Goal: Information Seeking & Learning: Learn about a topic

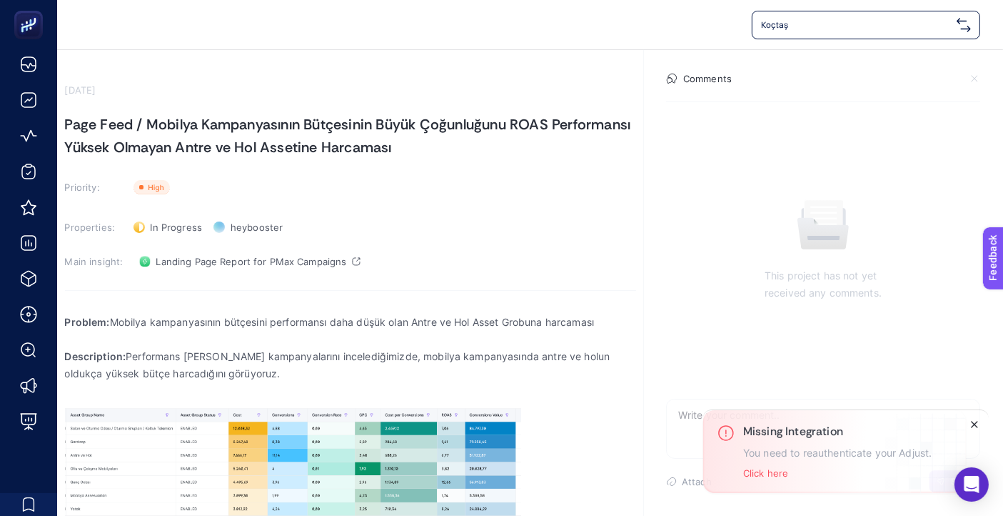
click at [970, 421] on icon "Close" at bounding box center [974, 424] width 11 height 11
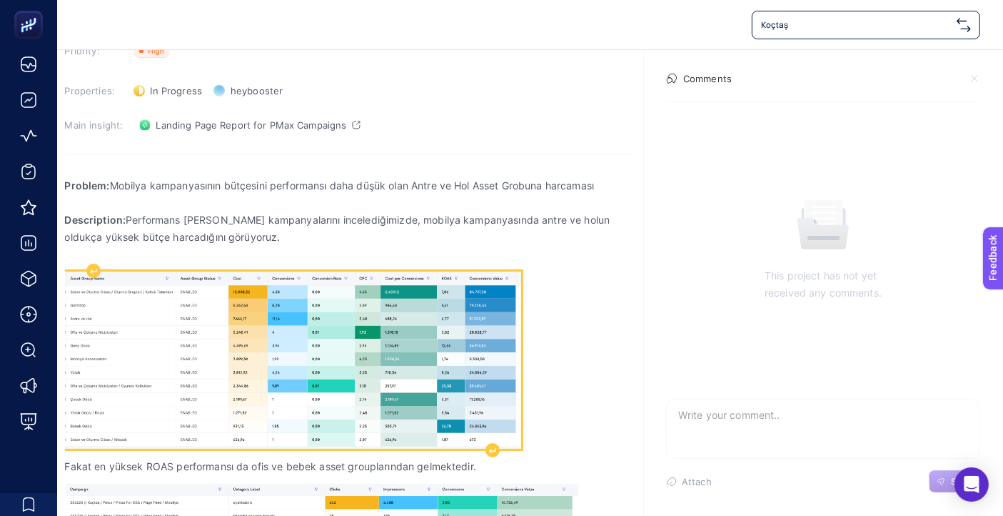
scroll to position [159, 0]
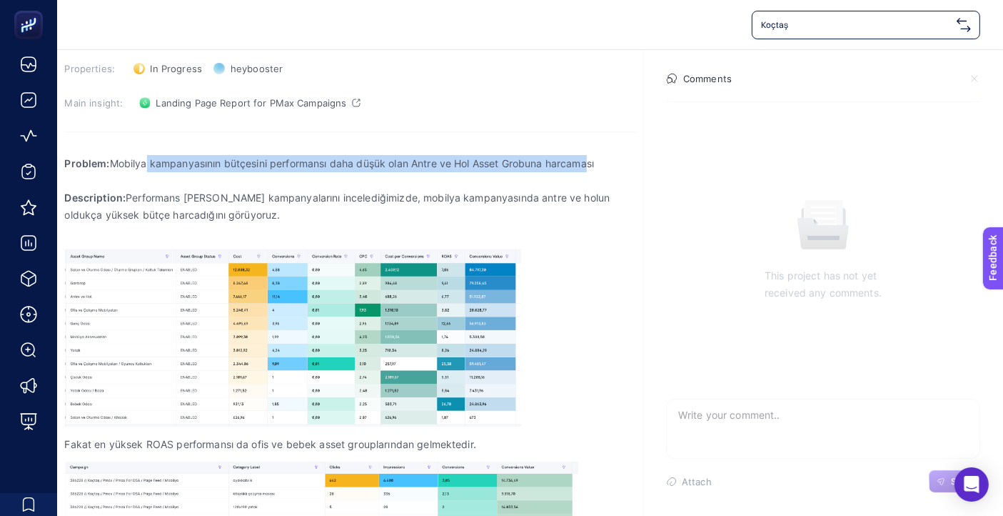
drag, startPoint x: 143, startPoint y: 159, endPoint x: 583, endPoint y: 161, distance: 439.9
click at [583, 161] on p "Problem: Mobilya kampanyasının bütçesini performansı daha düşük olan Antre ve H…" at bounding box center [350, 163] width 571 height 17
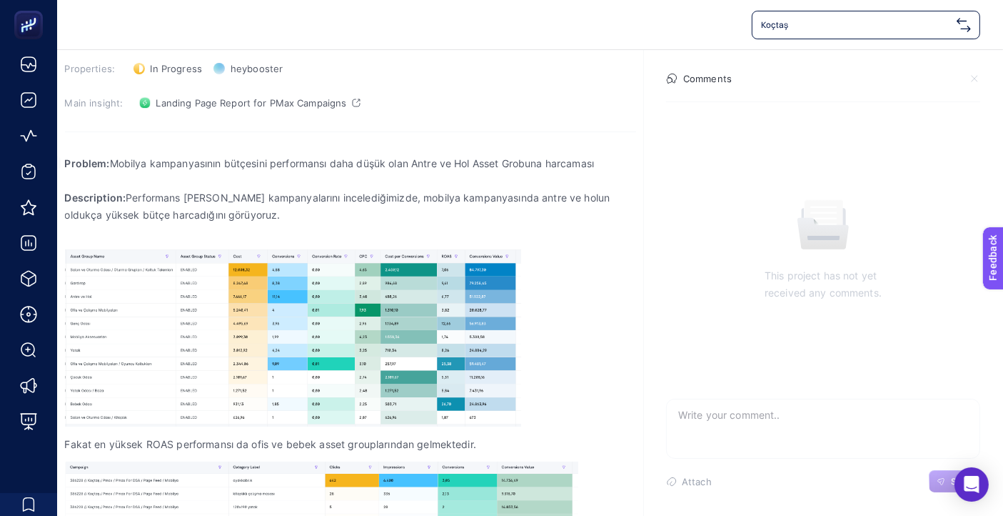
click at [583, 211] on p "Description: Performans Max kampanyalarını incelediğimizde, mobilya kampanyasın…" at bounding box center [350, 206] width 571 height 34
click at [339, 200] on p "Description: Performans Max kampanyalarını incelediğimizde, mobilya kampanyasın…" at bounding box center [350, 206] width 571 height 34
click at [354, 168] on p "Problem: Mobilya kampanyasının bütçesini performansı daha düşük olan Antre ve H…" at bounding box center [350, 163] width 571 height 17
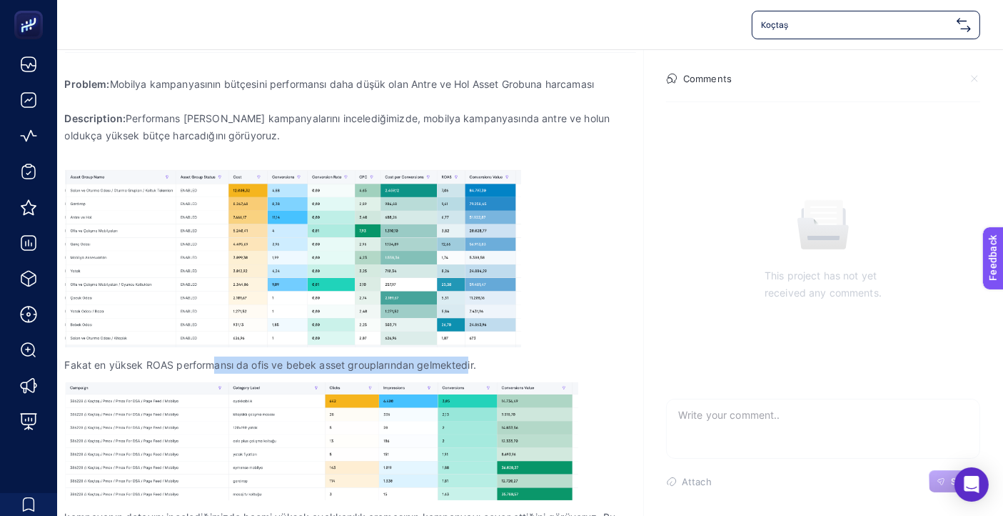
drag, startPoint x: 214, startPoint y: 364, endPoint x: 469, endPoint y: 369, distance: 255.0
click at [469, 369] on p "Fakat en yüksek ROAS performansı da ofis ve bebek asset grouplarından gelmekted…" at bounding box center [350, 364] width 571 height 17
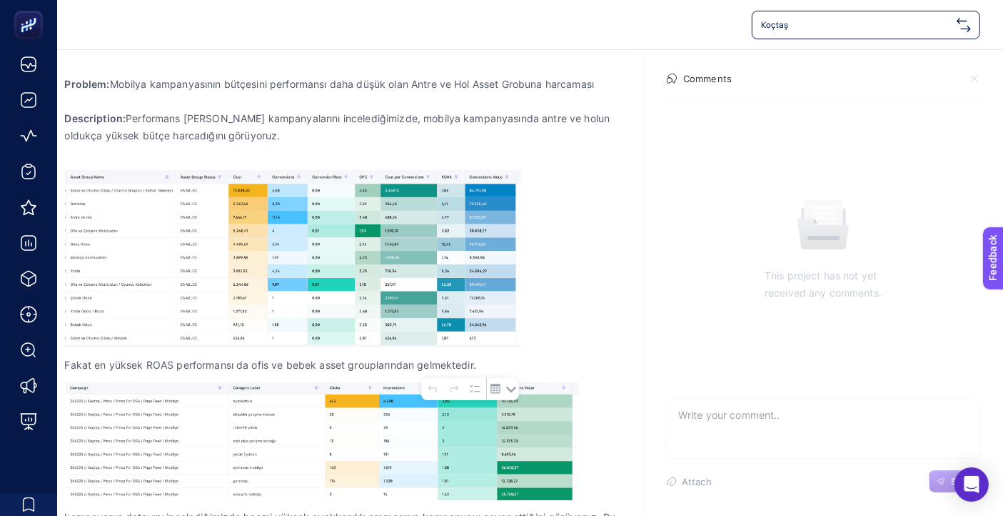
click at [596, 329] on div "Problem: Mobilya kampanyasının bütçesini performansı daha düşük olan Antre ve H…" at bounding box center [350, 343] width 571 height 554
click at [304, 95] on p "Rich Text Editor. Editing area: main" at bounding box center [350, 101] width 571 height 17
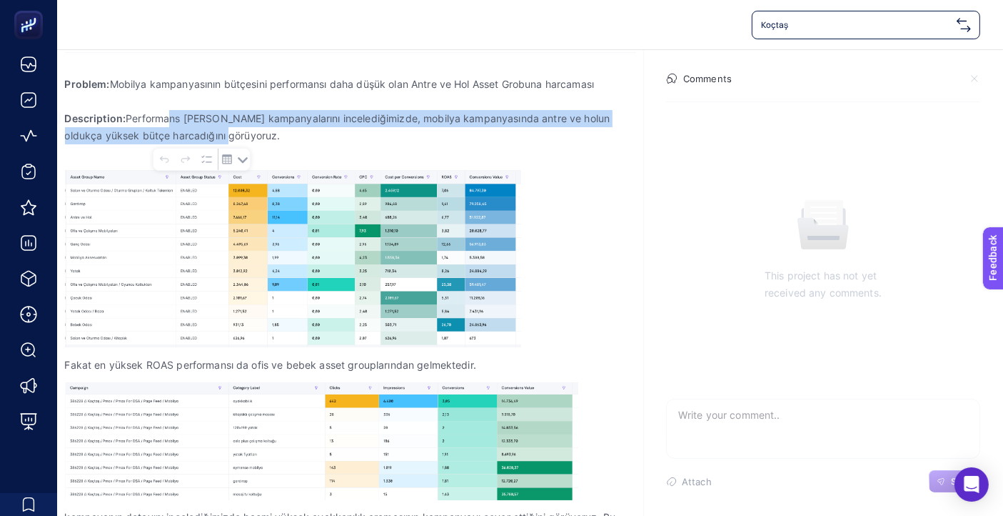
drag, startPoint x: 169, startPoint y: 118, endPoint x: 384, endPoint y: 129, distance: 216.0
click at [384, 129] on p "Description: Performans Max kampanyalarını incelediğimizde, mobilya kampanyasın…" at bounding box center [350, 127] width 571 height 34
click at [363, 141] on p "Description: Performans Max kampanyalarını incelediğimizde, mobilya kampanyasın…" at bounding box center [350, 127] width 571 height 34
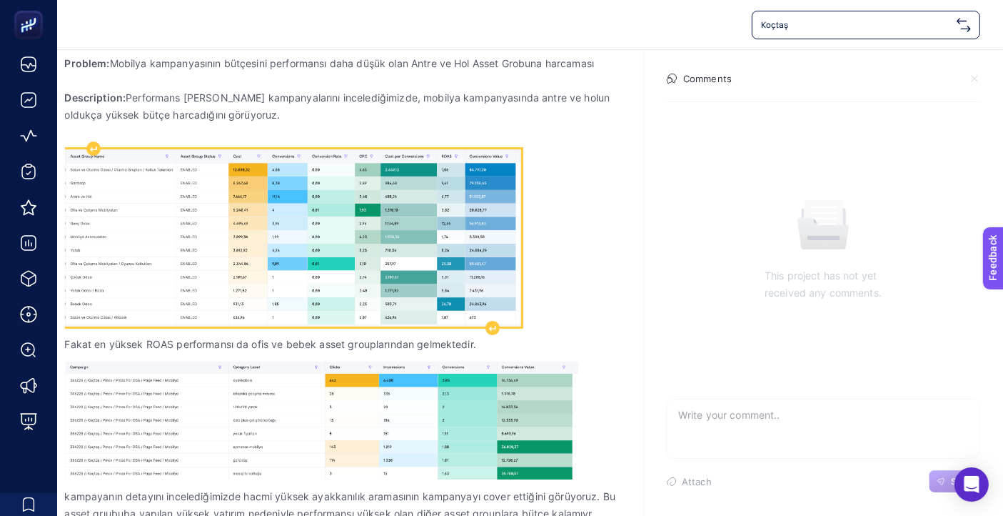
scroll to position [342, 0]
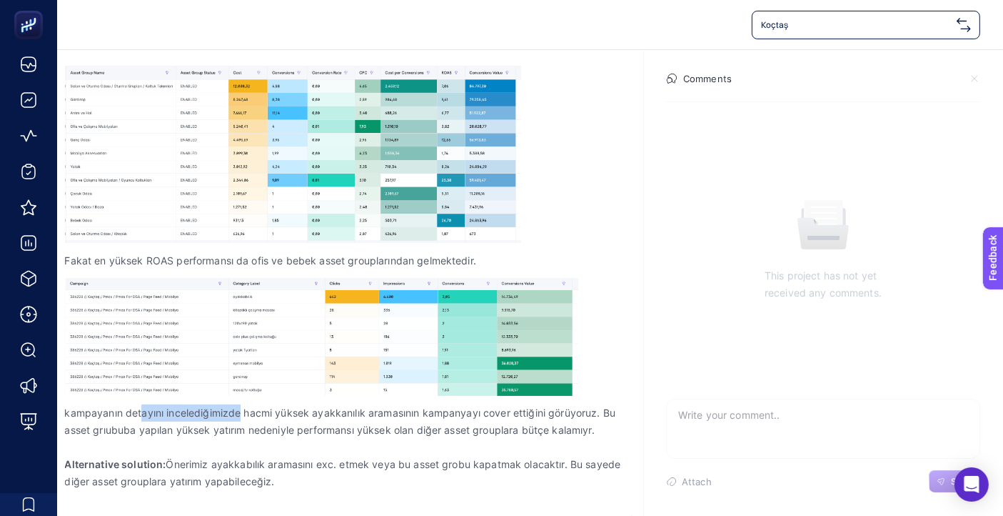
drag, startPoint x: 143, startPoint y: 415, endPoint x: 240, endPoint y: 413, distance: 97.2
click at [240, 413] on p "kampayanın detayını incelediğimizde hacmi yüksek ayakkanılık aramasının kampany…" at bounding box center [350, 421] width 571 height 34
click at [251, 434] on button "To-do List" at bounding box center [245, 436] width 21 height 21
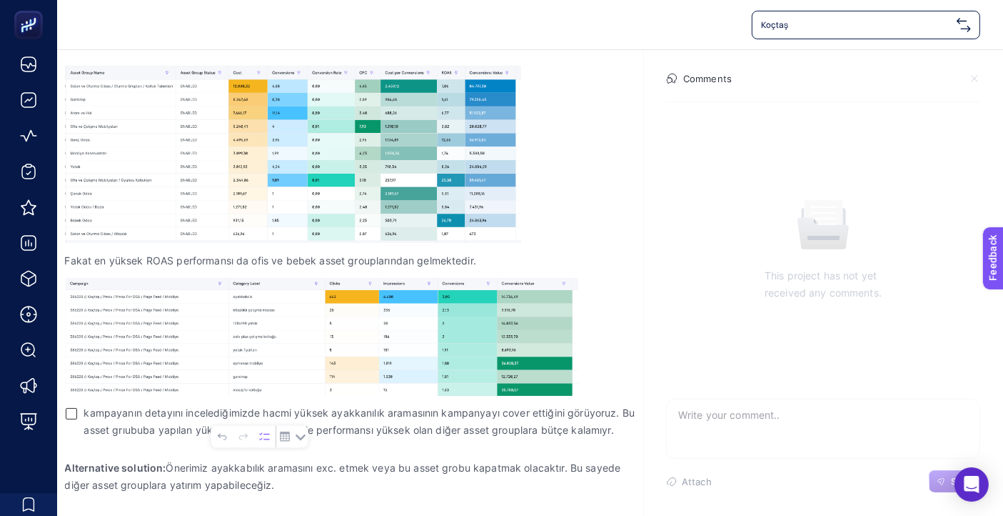
click at [418, 435] on span "kampayanın detayını incelediğimizde hacmi yüksek ayakkanılık aramasının kampany…" at bounding box center [360, 421] width 552 height 34
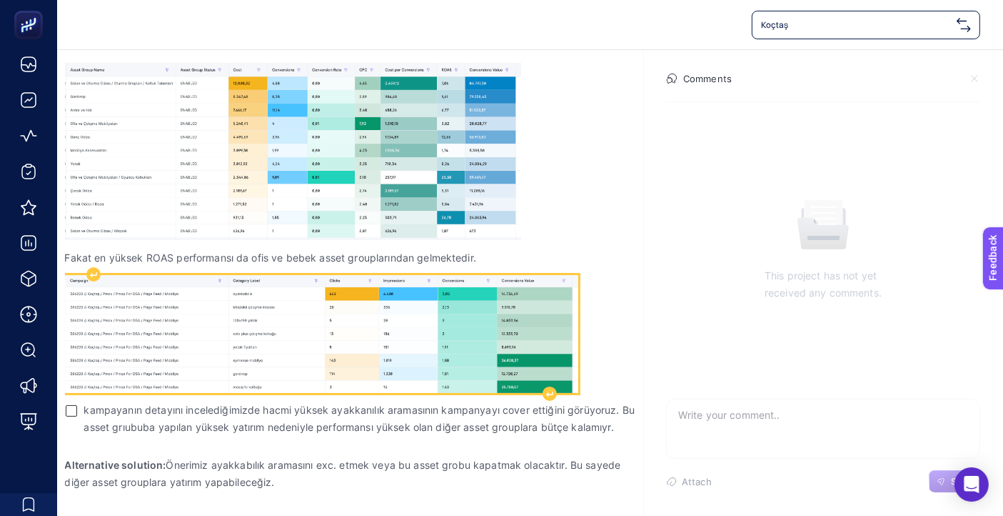
scroll to position [346, 0]
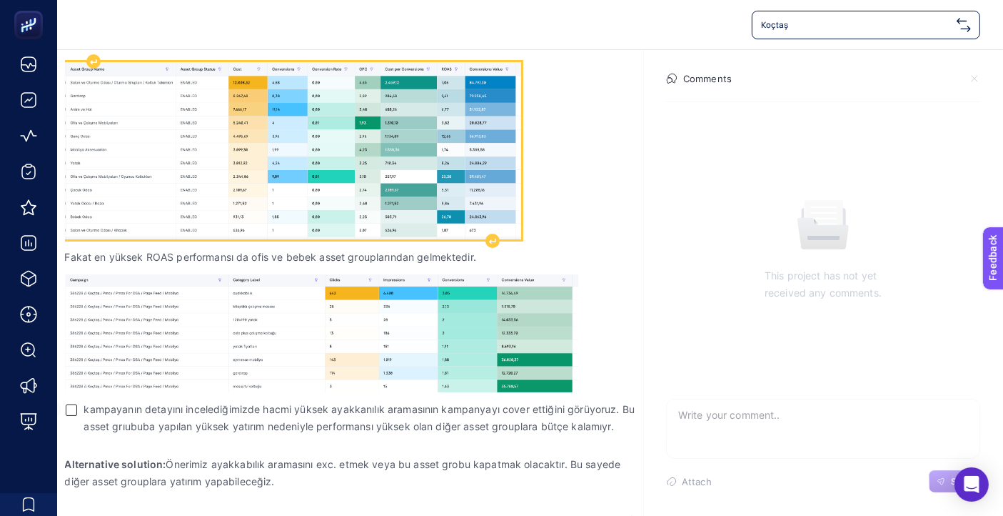
click at [207, 151] on img "Rich Text Editor. Editing area: main" at bounding box center [293, 150] width 456 height 177
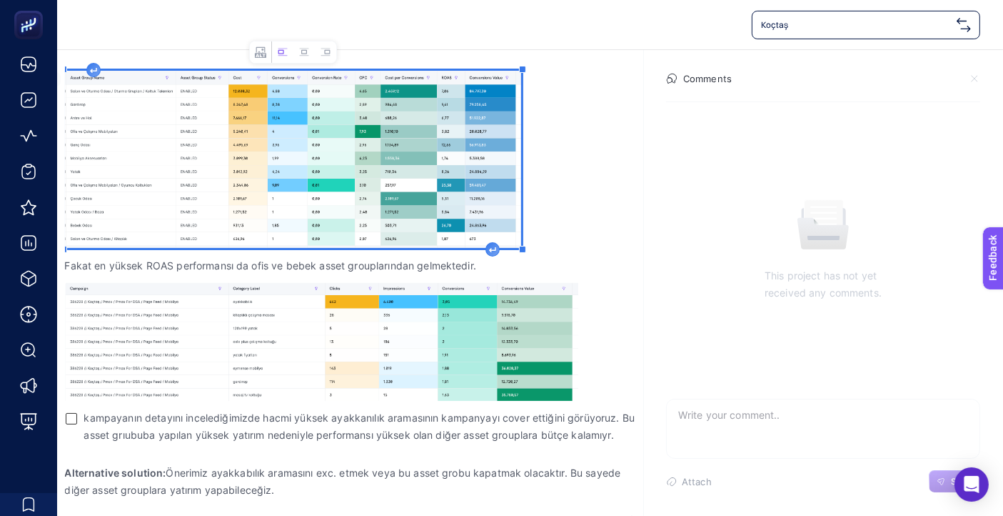
click at [626, 209] on div "Problem: Mobilya kampanyasının bütçesini performansı daha düşük olan Antre ve H…" at bounding box center [350, 241] width 571 height 548
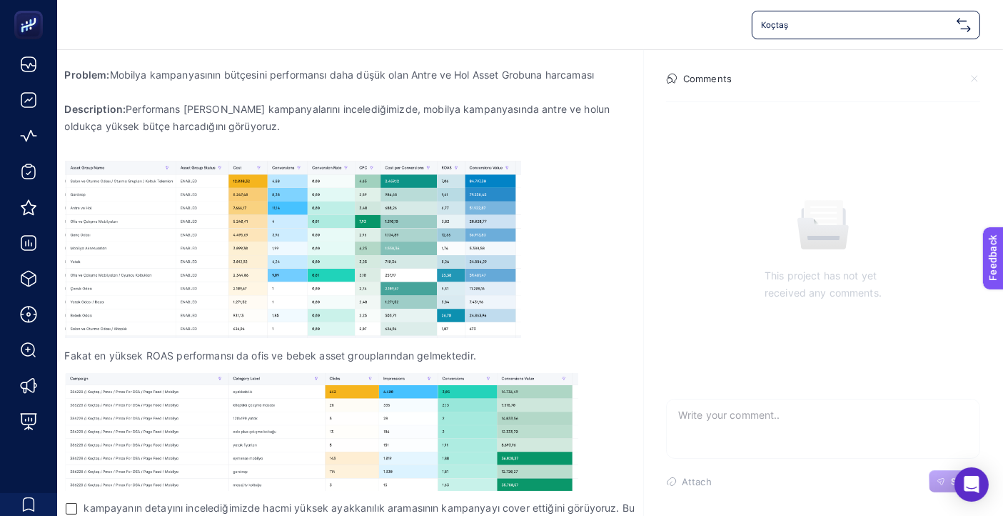
scroll to position [266, 0]
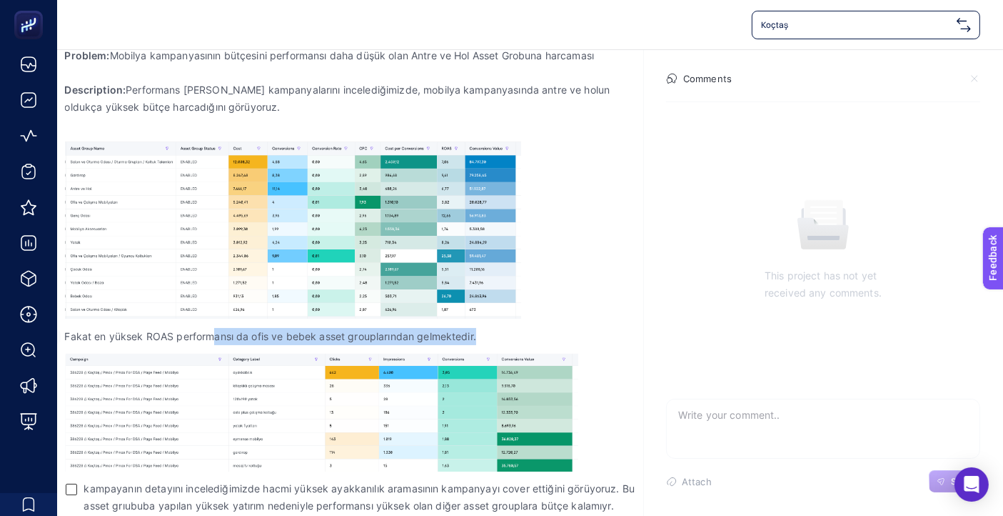
drag, startPoint x: 214, startPoint y: 336, endPoint x: 533, endPoint y: 342, distance: 319.3
click at [534, 342] on p "Fakat en yüksek ROAS performansı da ofis ve bebek asset grouplarından gelmekted…" at bounding box center [350, 336] width 571 height 17
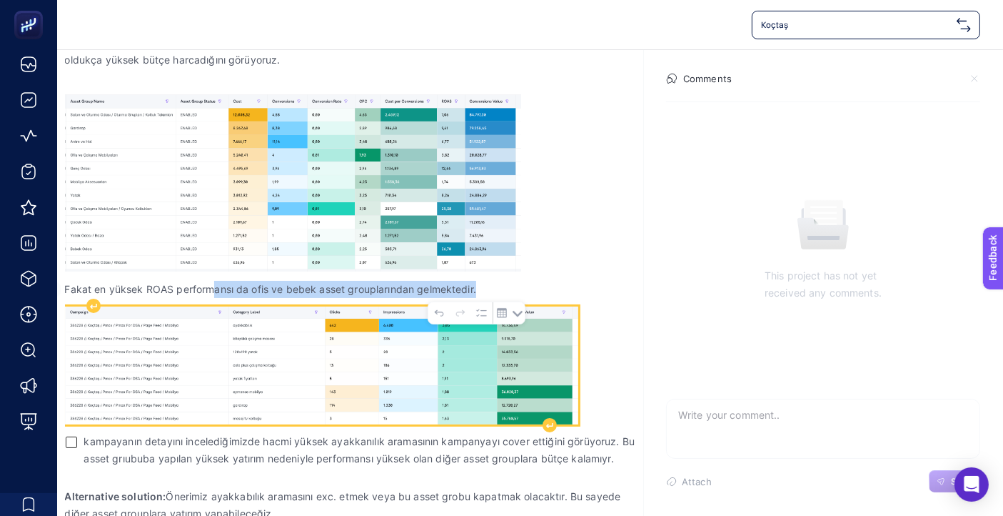
scroll to position [346, 0]
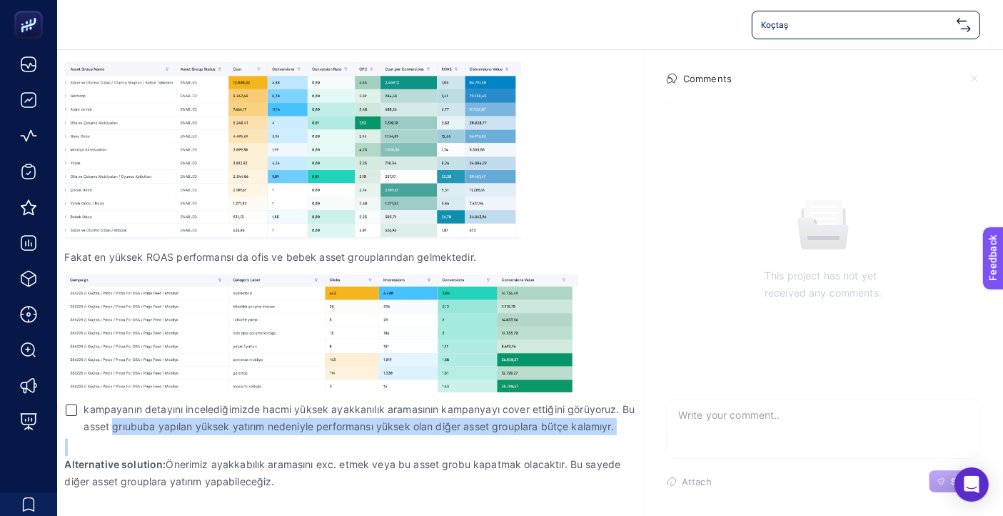
drag, startPoint x: 113, startPoint y: 424, endPoint x: 391, endPoint y: 436, distance: 278.8
click at [391, 436] on div "Problem: Mobilya kampanyasının bütçesini performansı daha düşük olan Antre ve H…" at bounding box center [350, 238] width 571 height 558
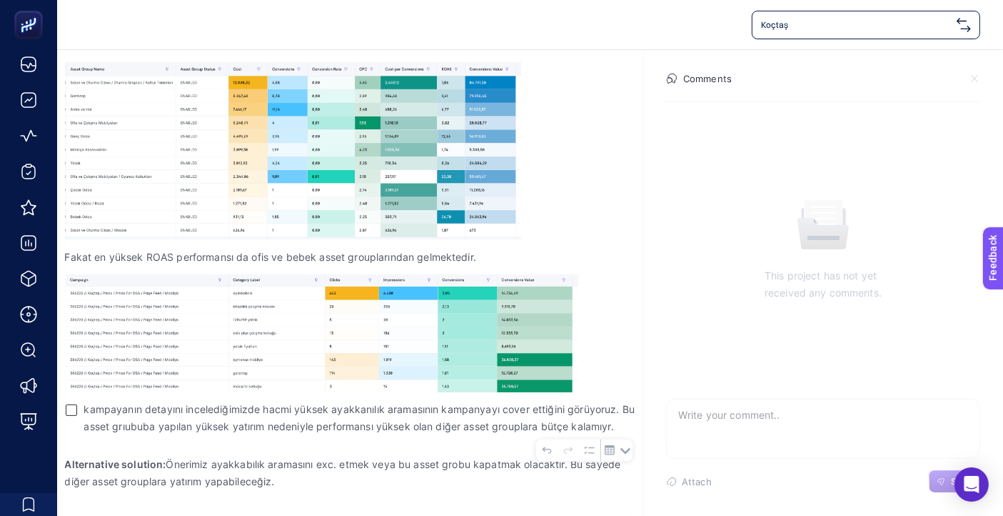
click at [236, 476] on p "Alternative solution: Önerimiz ayakkabılık aramasını exc. etmek veya bu asset g…" at bounding box center [350, 473] width 571 height 34
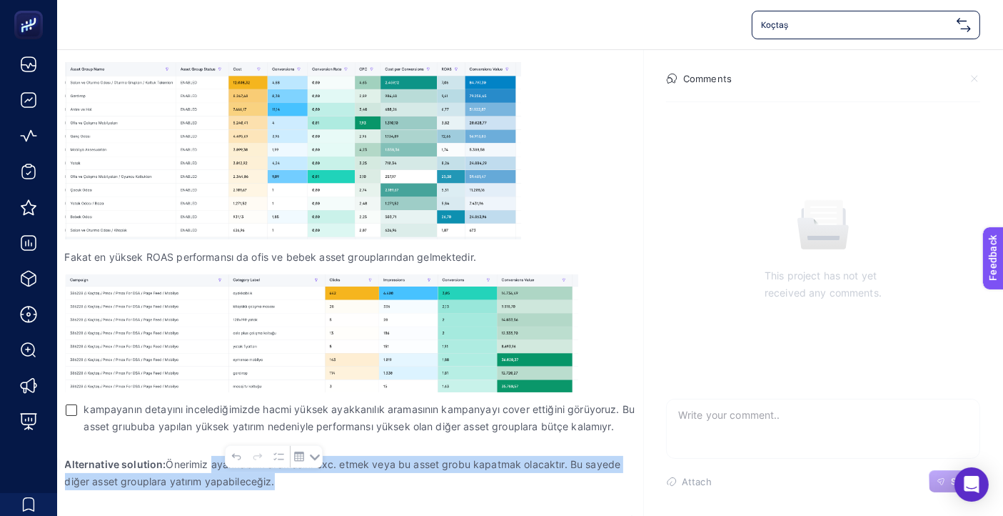
drag, startPoint x: 214, startPoint y: 465, endPoint x: 457, endPoint y: 476, distance: 243.1
click at [457, 476] on p "Alternative solution: Önerimiz ayakkabılık aramasını exc. etmek veya bu asset g…" at bounding box center [350, 473] width 571 height 34
click at [455, 481] on p "Alternative solution: Önerimiz ayakkabılık aramasını exc. etmek veya bu asset g…" at bounding box center [350, 473] width 571 height 34
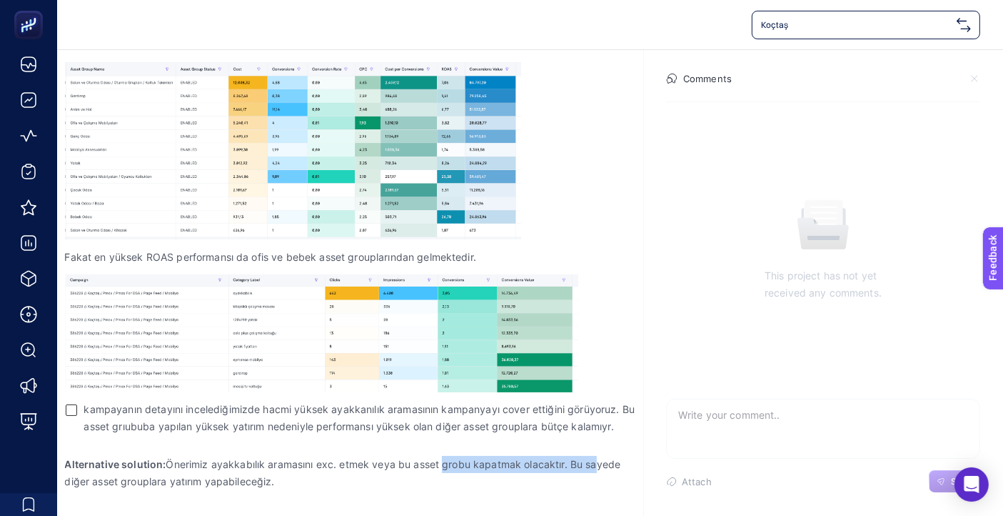
drag, startPoint x: 441, startPoint y: 458, endPoint x: 593, endPoint y: 464, distance: 152.9
click at [593, 464] on p "Alternative solution: Önerimiz ayakkabılık aramasını exc. etmek veya bu asset g…" at bounding box center [350, 473] width 571 height 34
click at [231, 480] on p "Alternative solution: Önerimiz ayakkabılık aramasını exc. etmek veya bu asset g…" at bounding box center [350, 473] width 571 height 34
click at [296, 481] on p "Alternative solution: Önerimiz ayakkabılık aramasını exc. etmek veya bu asset g…" at bounding box center [350, 473] width 571 height 34
click at [624, 46] on div "Koçtaş" at bounding box center [530, 24] width 946 height 49
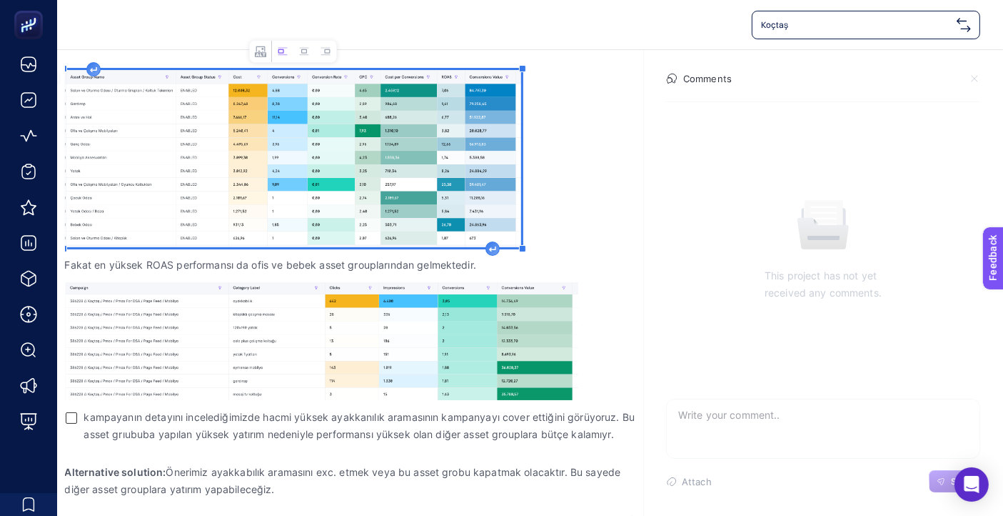
scroll to position [337, 0]
click at [208, 121] on img "Rich Text Editor. Editing area: main" at bounding box center [293, 159] width 456 height 177
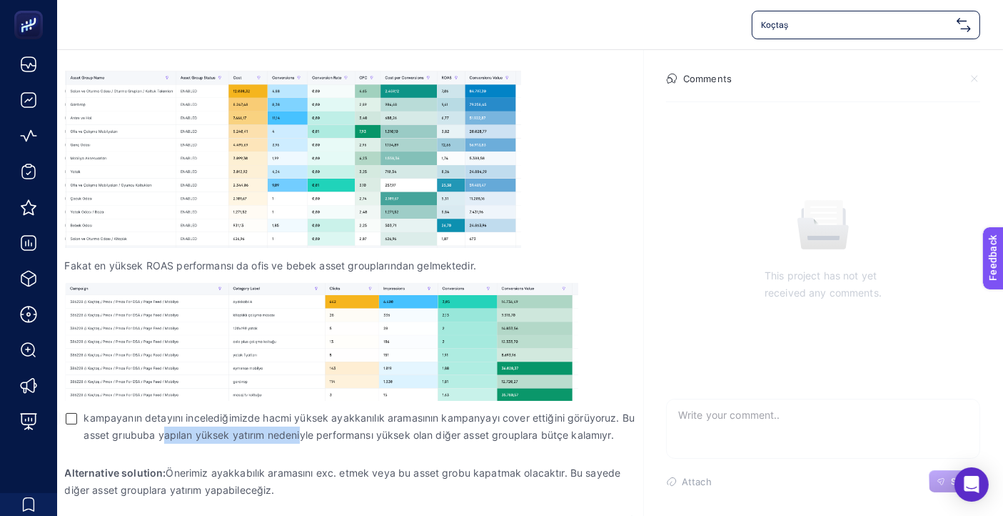
drag, startPoint x: 161, startPoint y: 435, endPoint x: 301, endPoint y: 439, distance: 139.3
click at [301, 439] on span "kampayanın detayını incelediğimizde hacmi yüksek ayakkanılık aramasının kampany…" at bounding box center [360, 426] width 552 height 34
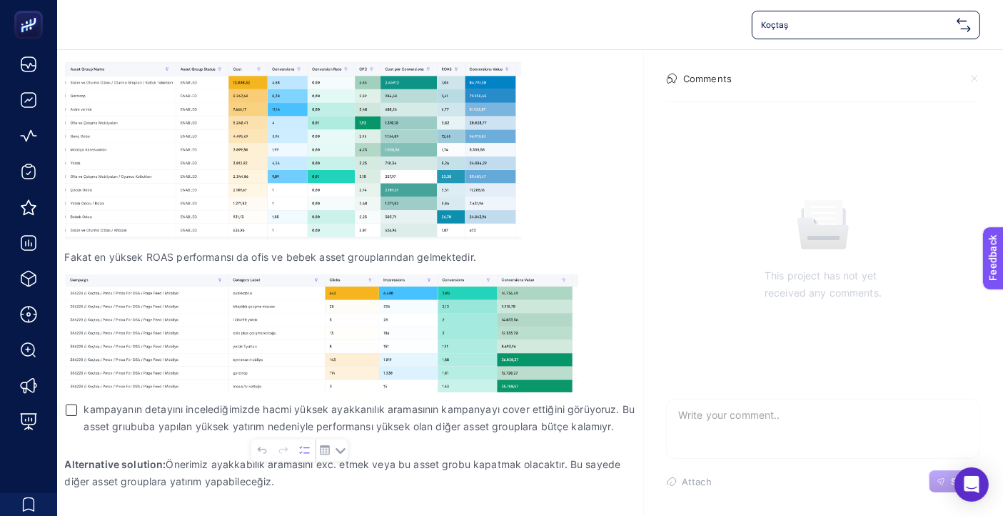
click at [365, 491] on p "Rich Text Editor. Editing area: main" at bounding box center [350, 498] width 571 height 17
drag, startPoint x: 371, startPoint y: 464, endPoint x: 480, endPoint y: 471, distance: 108.8
click at [480, 471] on p "Alternative solution: Önerimiz ayakkabılık aramasını exc. etmek veya bu asset g…" at bounding box center [350, 473] width 571 height 34
click at [332, 484] on p "Alternative solution: Önerimiz ayakkabılık aramasını exc. etmek veya bu asset g…" at bounding box center [350, 473] width 571 height 34
click at [284, 485] on p "Alternative solution: Önerimiz ayakkabılık aramasını exc. etmek veya bu asset g…" at bounding box center [350, 473] width 571 height 34
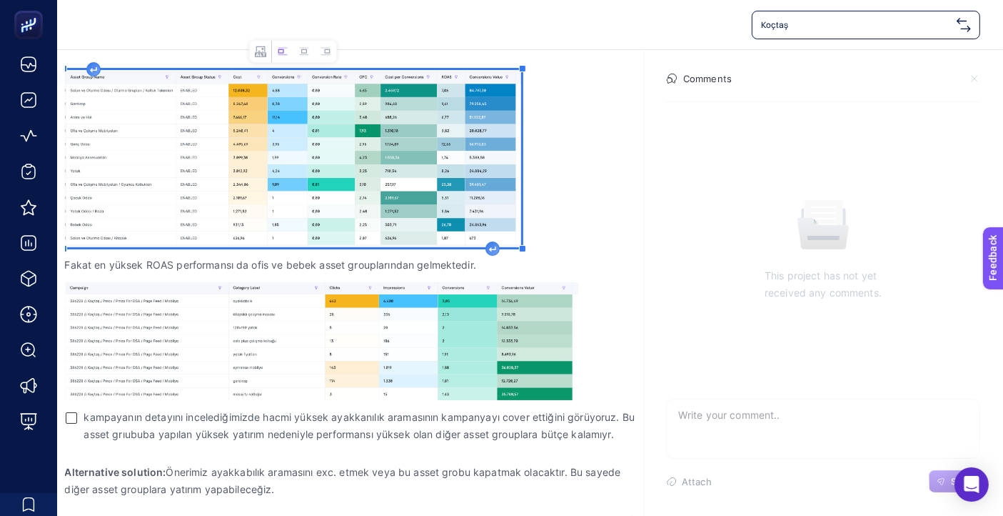
scroll to position [337, 0]
click at [291, 150] on img "Rich Text Editor. Editing area: main" at bounding box center [293, 159] width 456 height 177
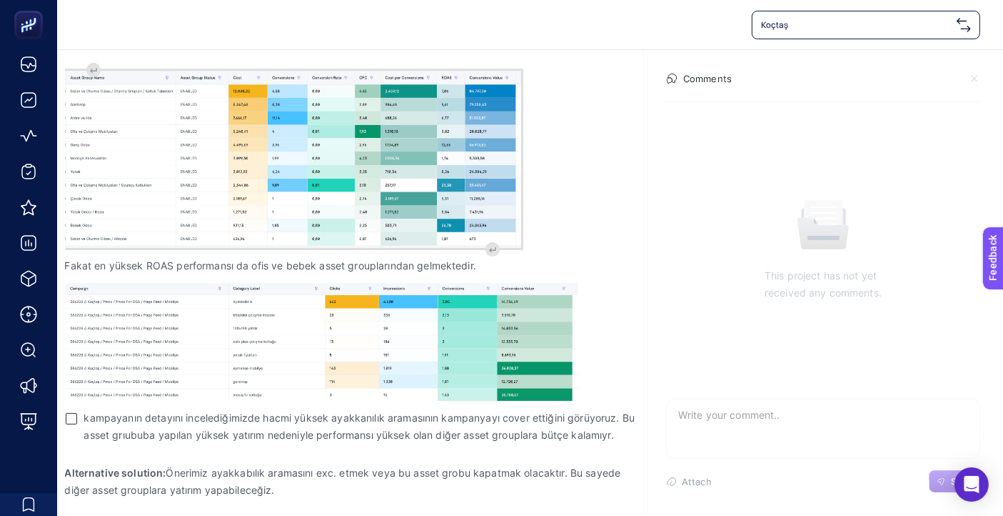
scroll to position [336, 0]
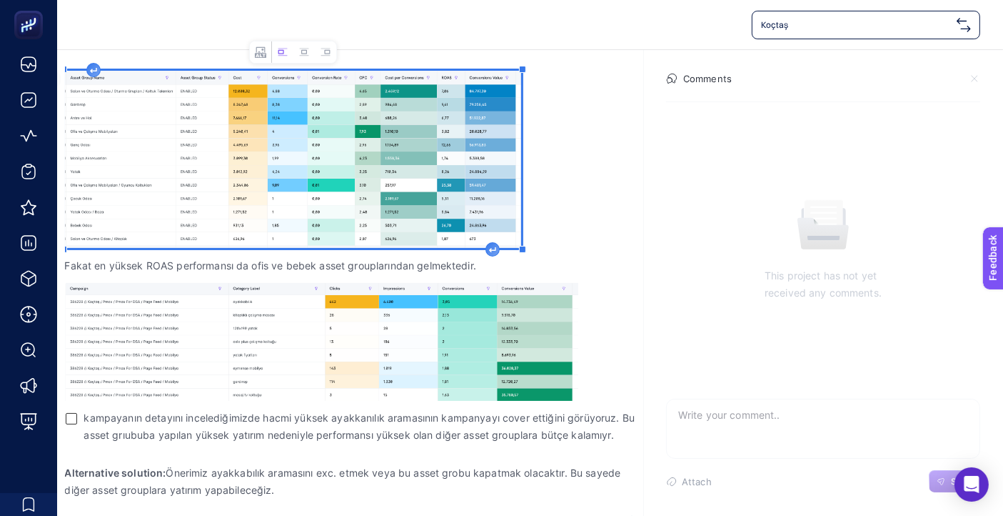
click at [628, 27] on div "Koçtaş" at bounding box center [530, 25] width 901 height 29
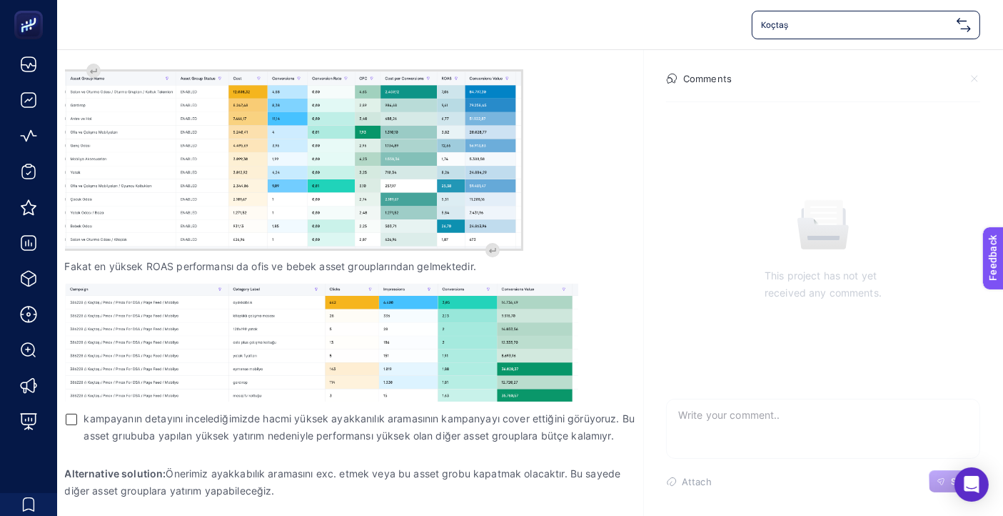
click at [638, 23] on div "Koçtaş" at bounding box center [530, 25] width 901 height 29
click at [706, 158] on section "This project has not yet received any comments." at bounding box center [823, 249] width 337 height 297
click at [732, 124] on section "This project has not yet received any comments." at bounding box center [823, 249] width 337 height 297
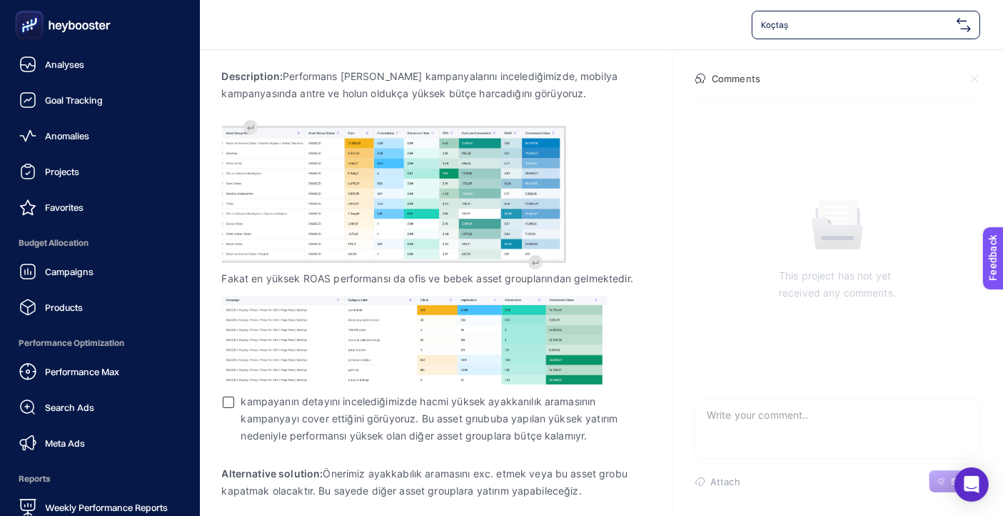
drag, startPoint x: 49, startPoint y: 9, endPoint x: 59, endPoint y: 14, distance: 11.2
click at [59, 14] on icon at bounding box center [62, 25] width 103 height 29
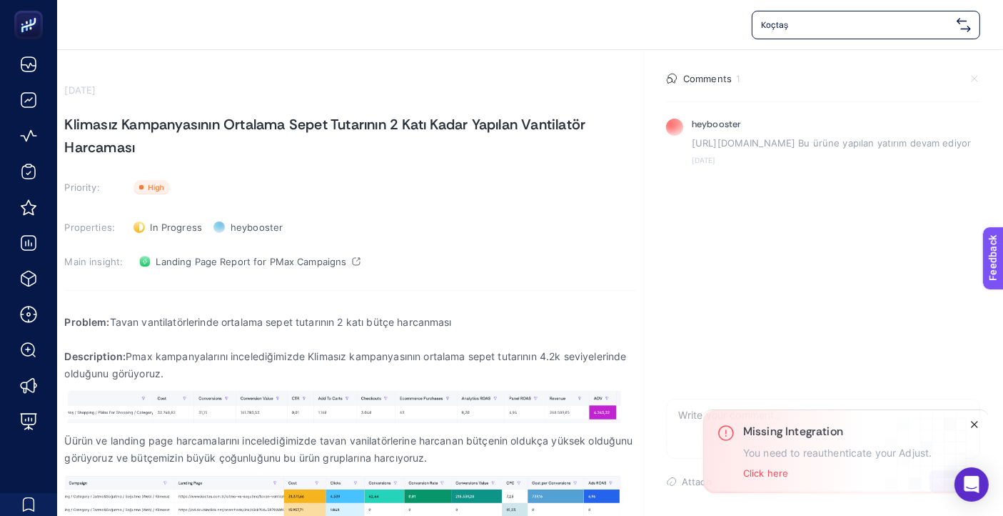
click at [973, 426] on line "Close" at bounding box center [975, 424] width 6 height 6
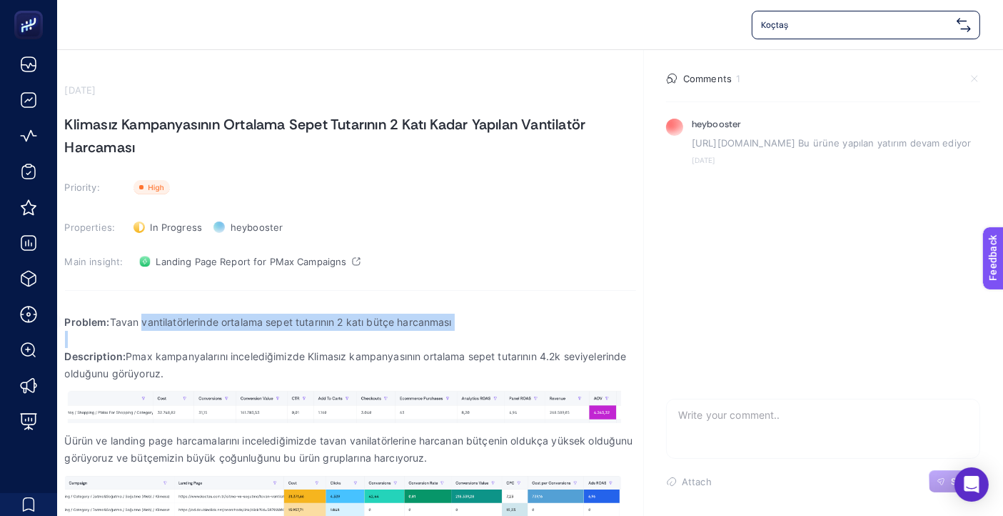
click at [421, 334] on body "Koçtaş September 24, 2025 Klimasız Kampanyasının Ortalama Sepet Tutarının 2 Kat…" at bounding box center [501, 258] width 1003 height 516
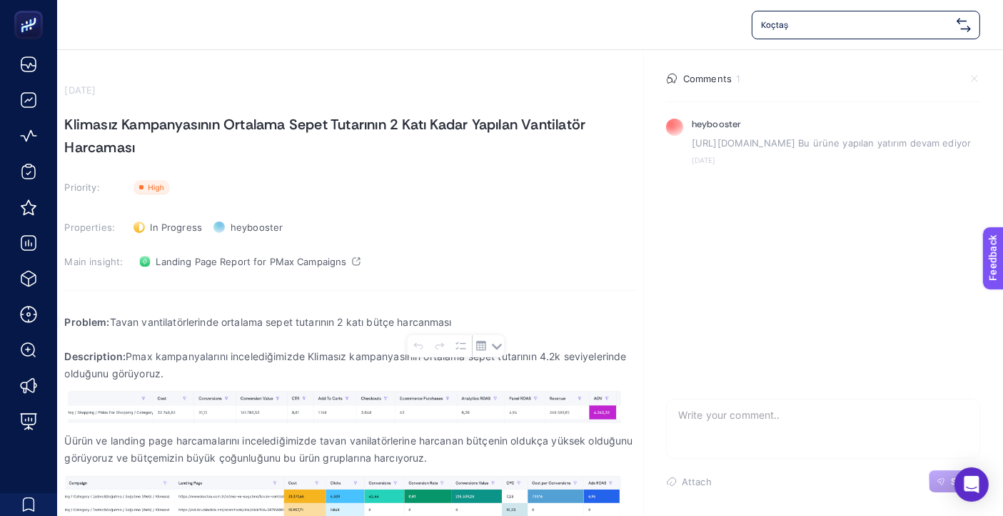
click at [511, 223] on section "Properties: In Progress Status heybooster Owner" at bounding box center [350, 227] width 571 height 23
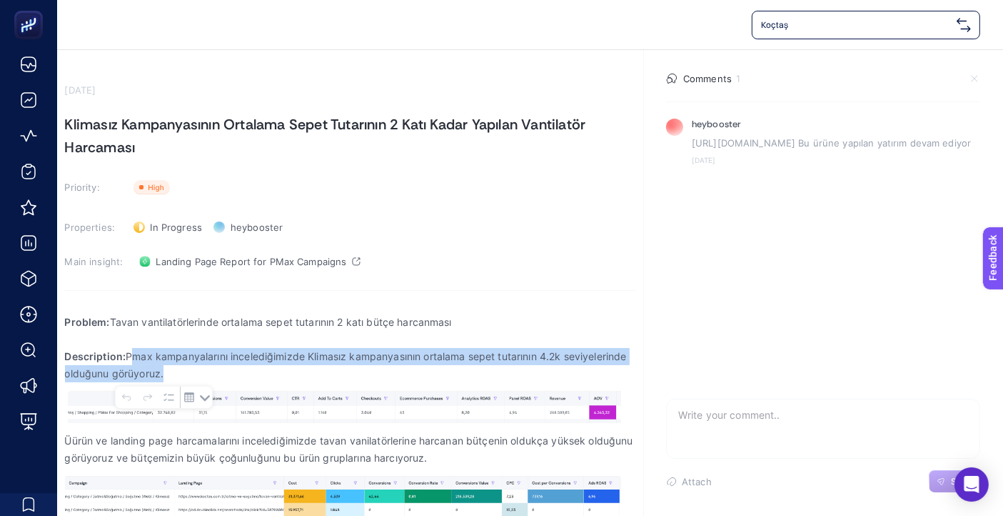
drag, startPoint x: 139, startPoint y: 355, endPoint x: 194, endPoint y: 372, distance: 57.6
click at [194, 372] on p "Description: Pmax kampanyalarını incelediğimizde Klimasız kampanyasının ortalam…" at bounding box center [350, 365] width 571 height 34
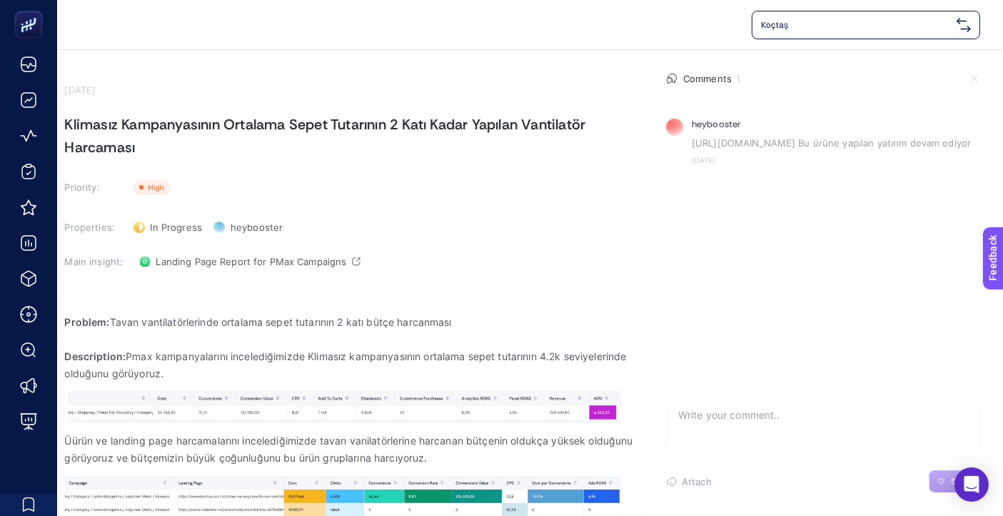
click at [571, 331] on p "Rich Text Editor. Editing area: main" at bounding box center [350, 339] width 571 height 17
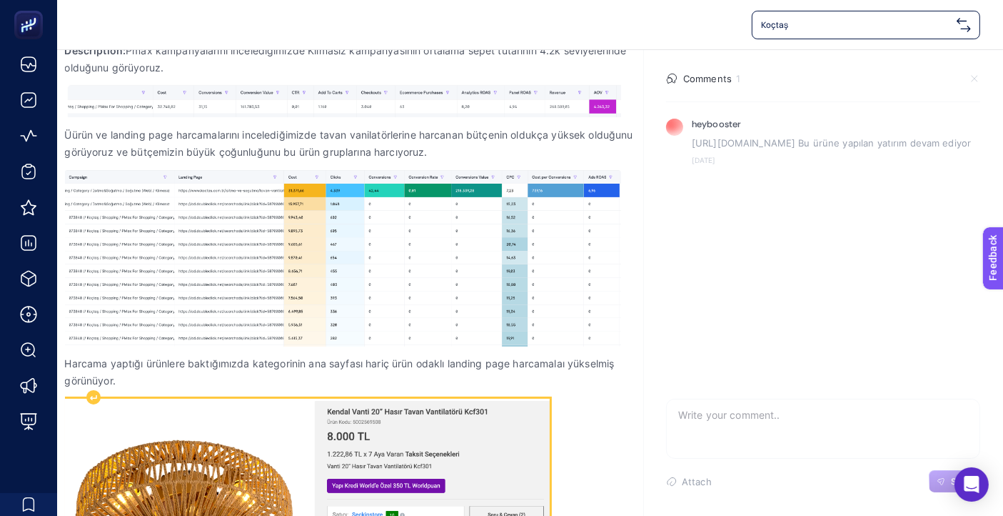
scroll to position [396, 0]
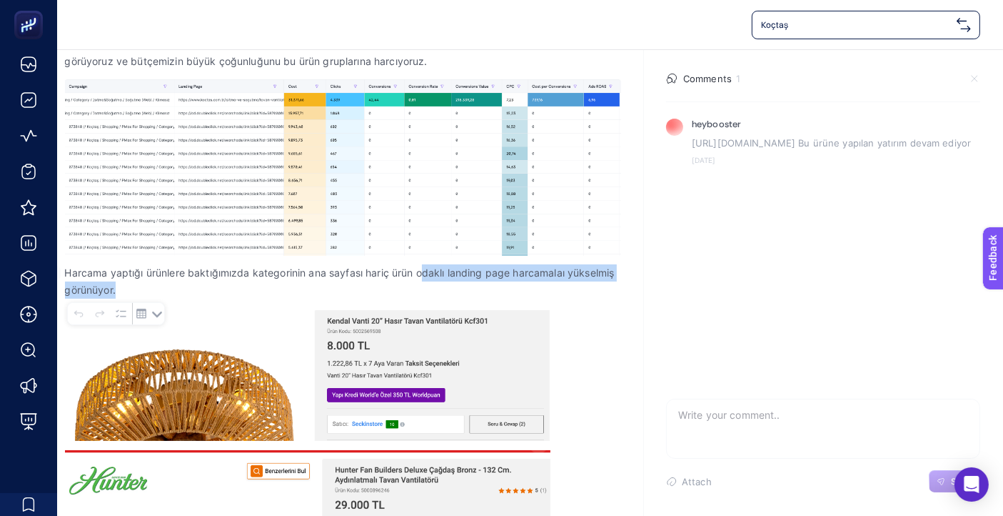
drag, startPoint x: 421, startPoint y: 274, endPoint x: 596, endPoint y: 286, distance: 175.4
click at [596, 286] on p "Harcama yaptığı ürünlere baktığımızda kategorinin ana sayfası hariç ürün odaklı…" at bounding box center [350, 281] width 571 height 34
click at [616, 294] on p "Harcama yaptığı ürünlere baktığımızda kategorinin ana sayfası hariç ürün odaklı…" at bounding box center [350, 281] width 571 height 34
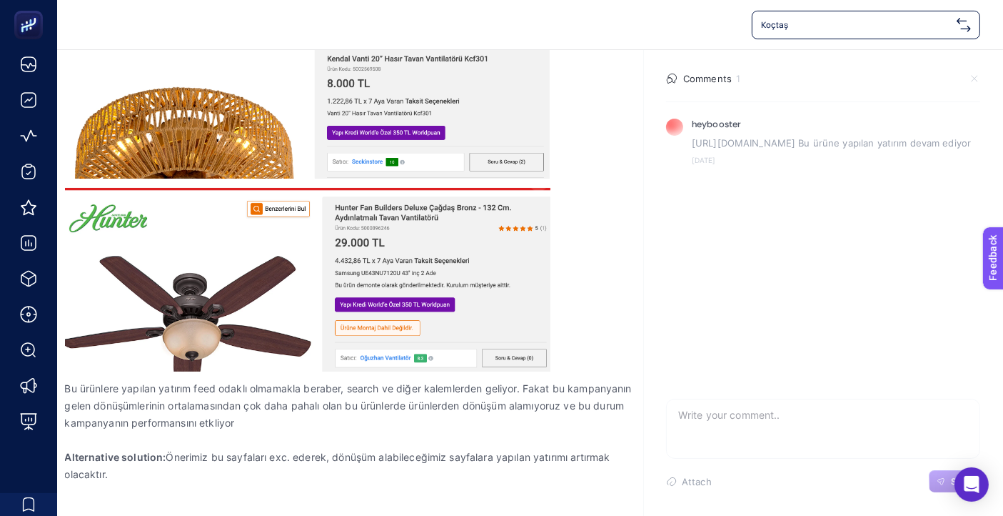
scroll to position [668, 0]
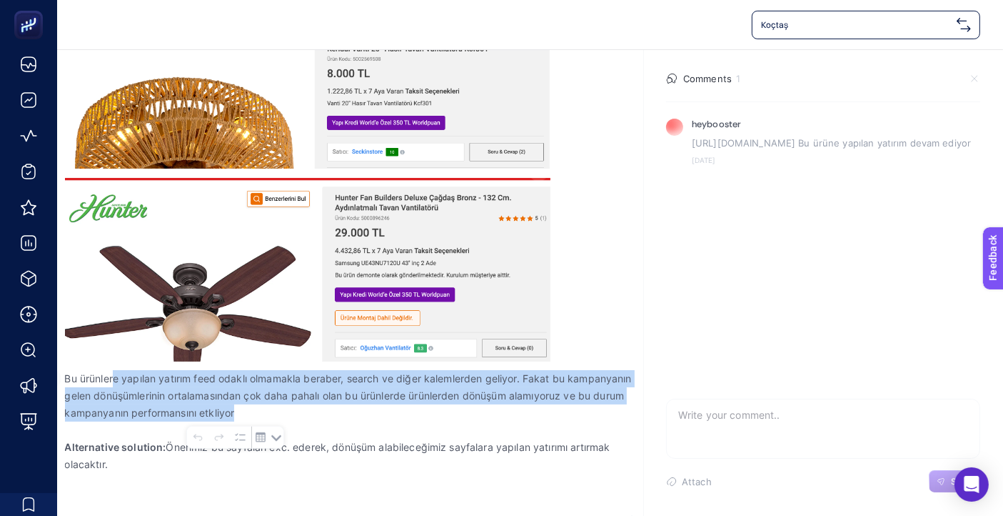
drag, startPoint x: 113, startPoint y: 376, endPoint x: 473, endPoint y: 406, distance: 361.2
click at [471, 407] on p "Bu ürünlere yapılan yatırım feed odaklı olmamakla beraber, search ve diğer kale…" at bounding box center [350, 395] width 571 height 51
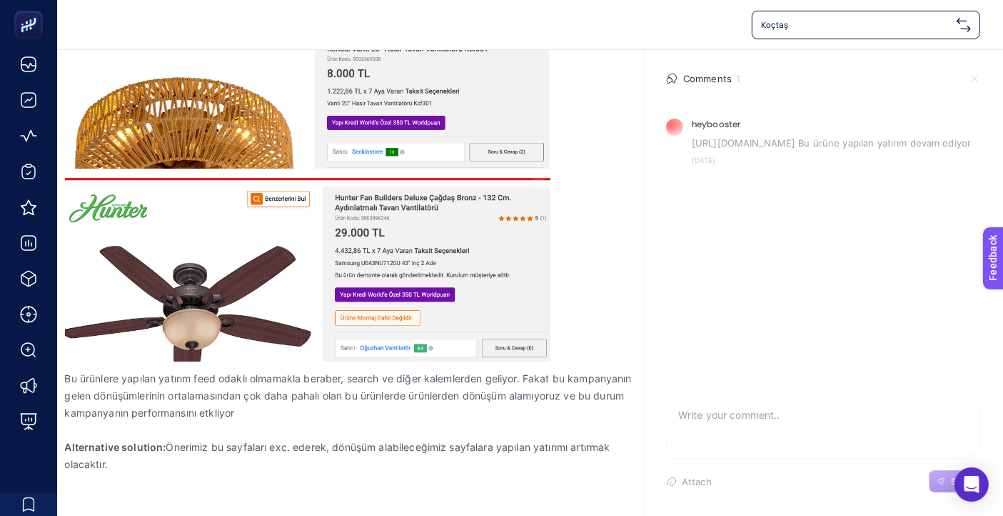
click at [397, 461] on p "Alternative solution: Önerimiz bu sayfaları exc. ederek, dönüşüm alabileceğimiz…" at bounding box center [350, 456] width 571 height 34
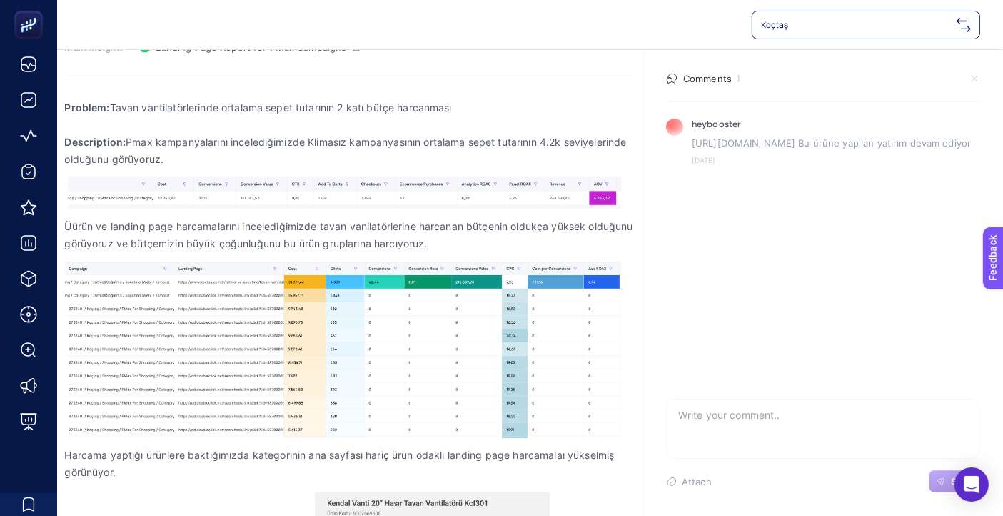
scroll to position [217, 0]
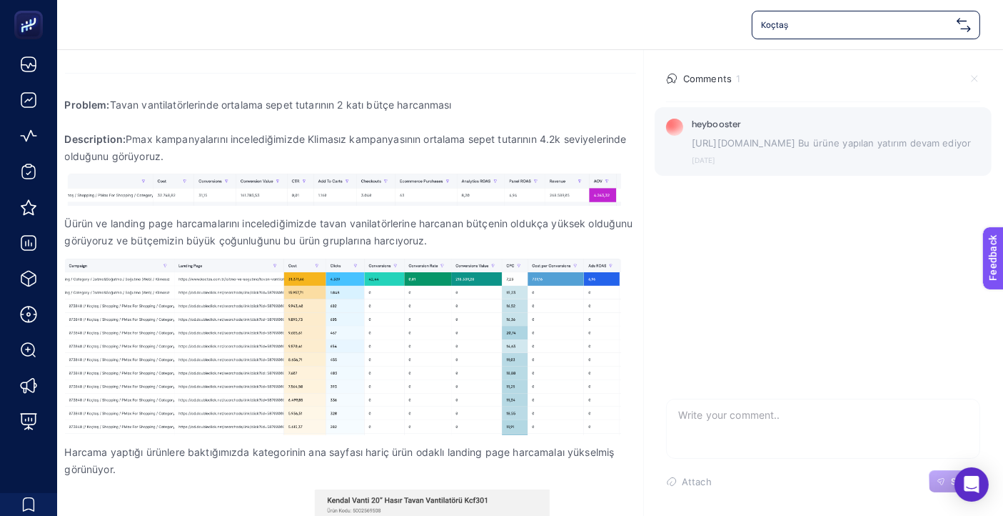
click at [744, 150] on p "https://www.koctas.com.tr/taflan-t52045-uzaktan-kumandali-dekoratif-tavan-vanti…" at bounding box center [836, 143] width 289 height 14
drag, startPoint x: 906, startPoint y: 186, endPoint x: 692, endPoint y: 146, distance: 217.1
click at [692, 146] on p "https://www.koctas.com.tr/taflan-t52045-uzaktan-kumandali-dekoratif-tavan-vanti…" at bounding box center [836, 143] width 289 height 14
copy p "https://www.koctas.com.tr/taflan-t52045-uzaktan-kumandali-dekoratif-tavan-vanti…"
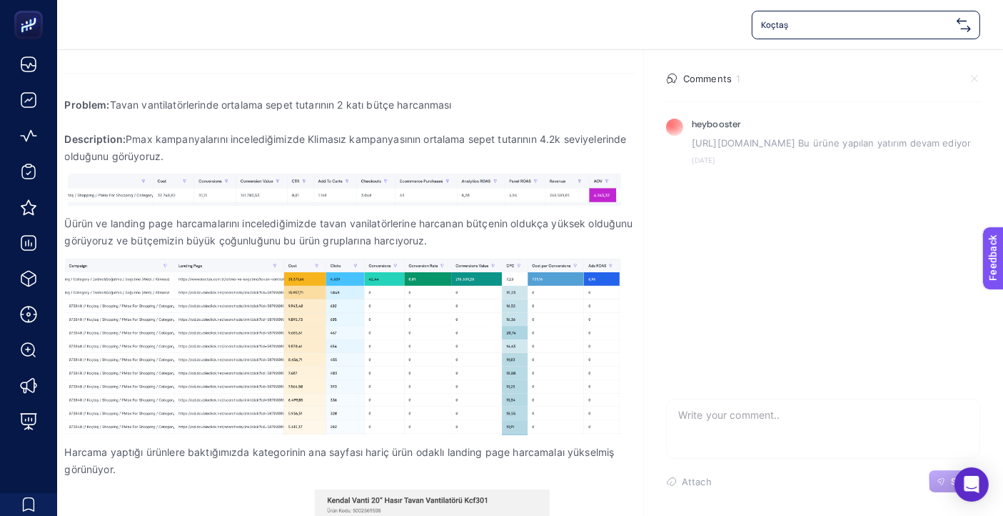
click at [733, 298] on section "heybooster https://www.koctas.com.tr/taflan-t52045-uzaktan-kumandali-dekoratif-…" at bounding box center [823, 247] width 337 height 293
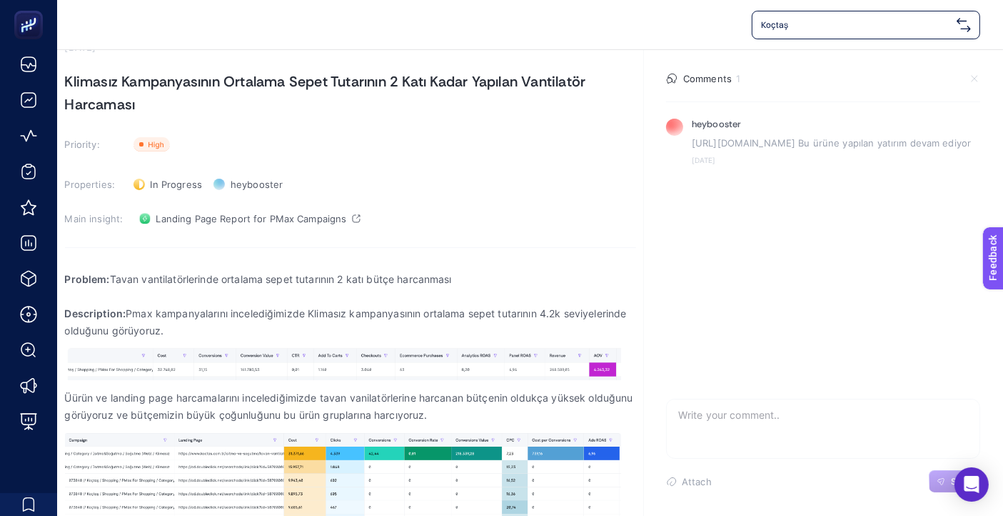
scroll to position [0, 0]
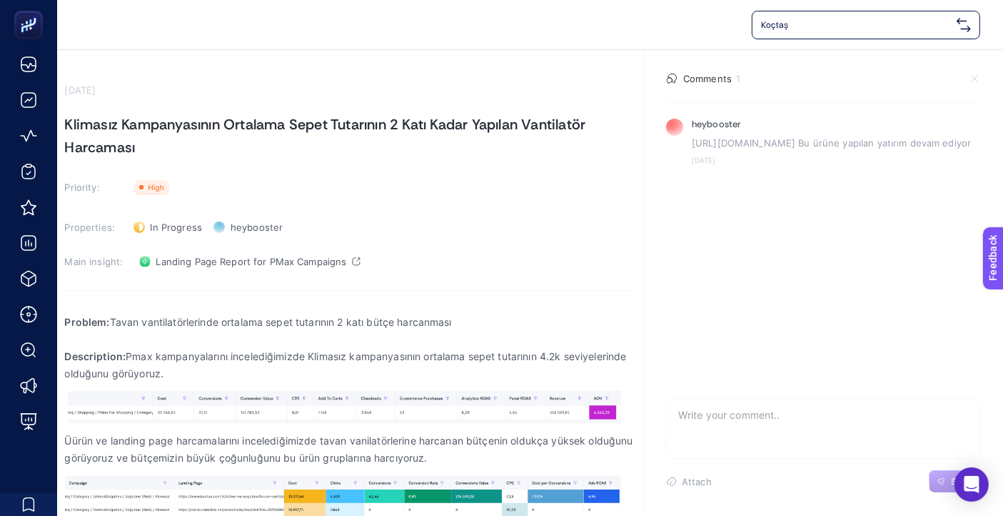
click at [481, 26] on div "Koçtaş" at bounding box center [530, 25] width 901 height 29
click at [181, 29] on div "Koçtaş" at bounding box center [530, 25] width 901 height 29
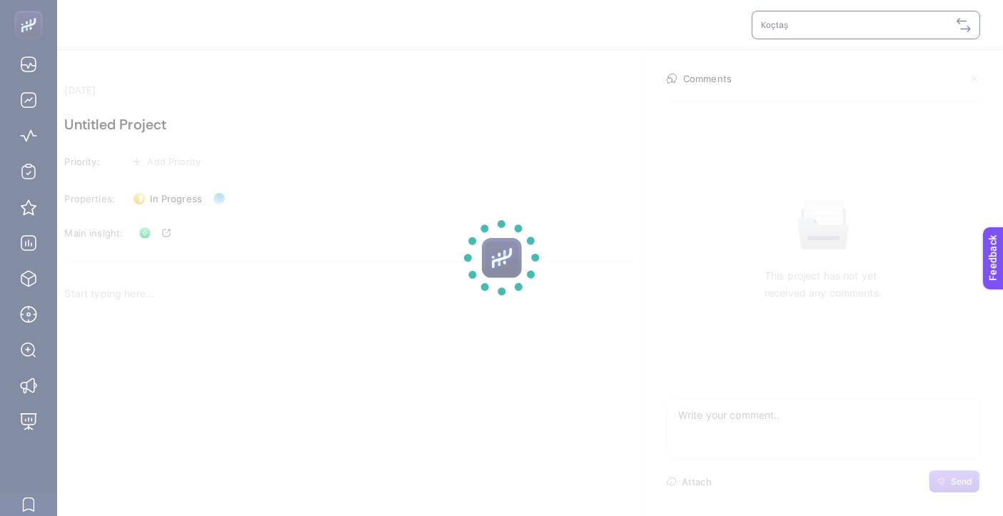
click at [100, 9] on section at bounding box center [501, 258] width 1003 height 516
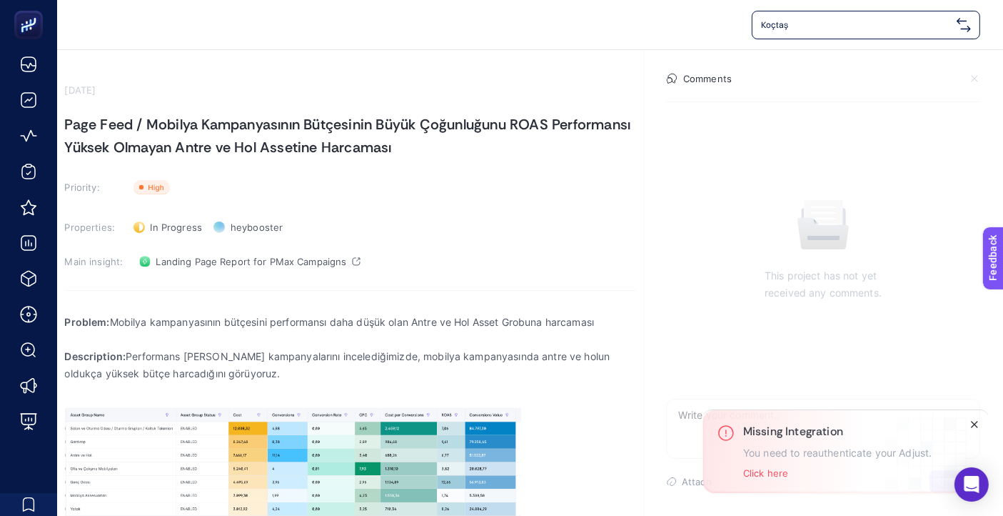
click at [978, 425] on icon "Close" at bounding box center [974, 424] width 11 height 11
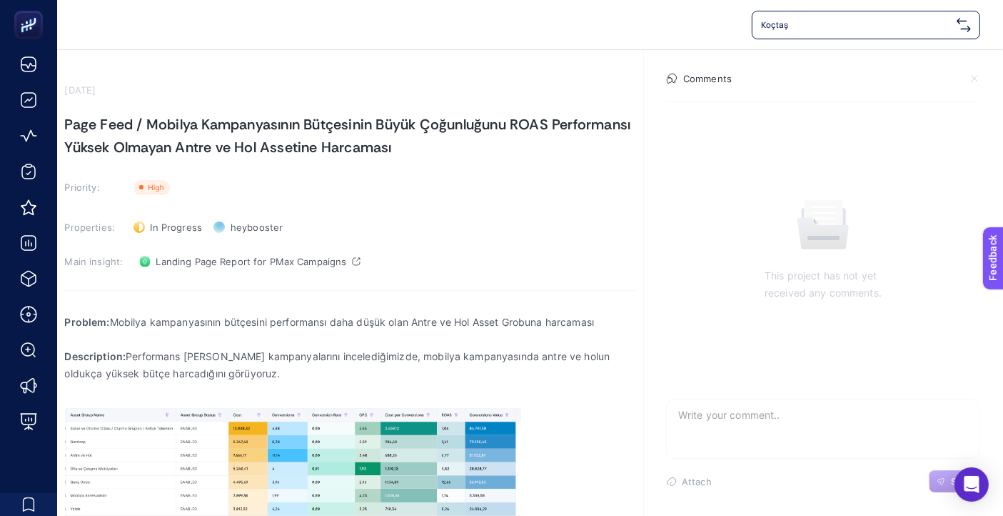
click at [416, 61] on section "September 24, 2025 Page Feed / Mobilya Kampanyasının Bütçesinin Büyük Çoğunluğu…" at bounding box center [530, 456] width 958 height 812
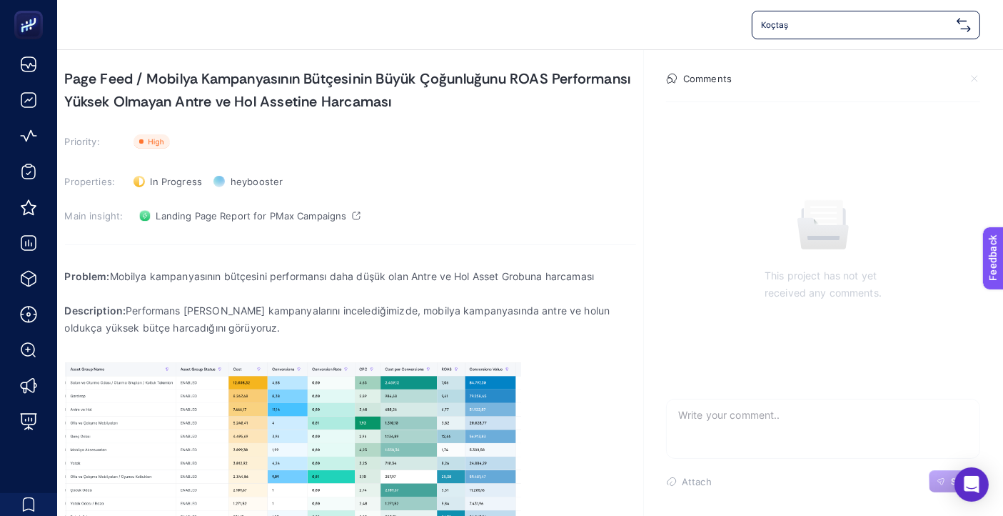
scroll to position [159, 0]
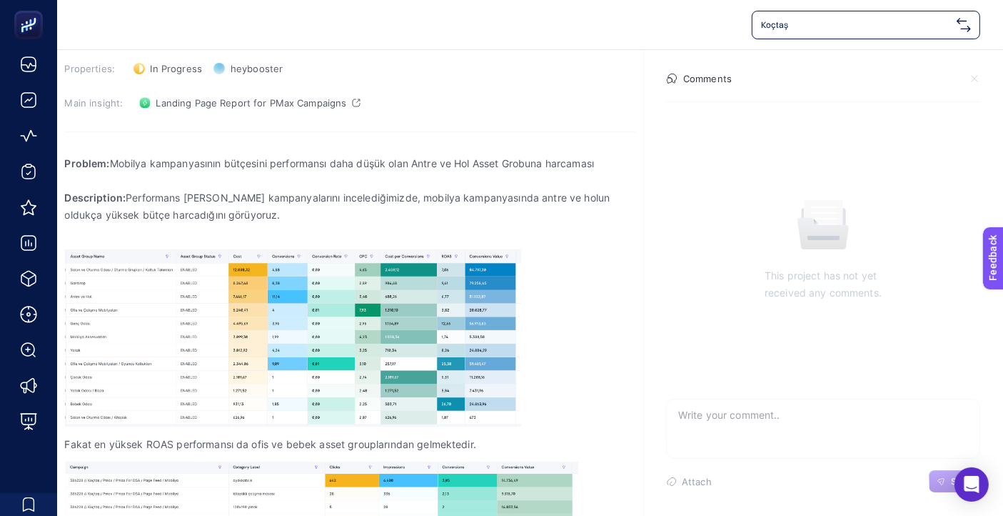
click at [598, 13] on div "Koçtaş" at bounding box center [530, 25] width 901 height 29
click at [996, 26] on div "Koçtaş" at bounding box center [530, 24] width 946 height 49
